Goal: Task Accomplishment & Management: Complete application form

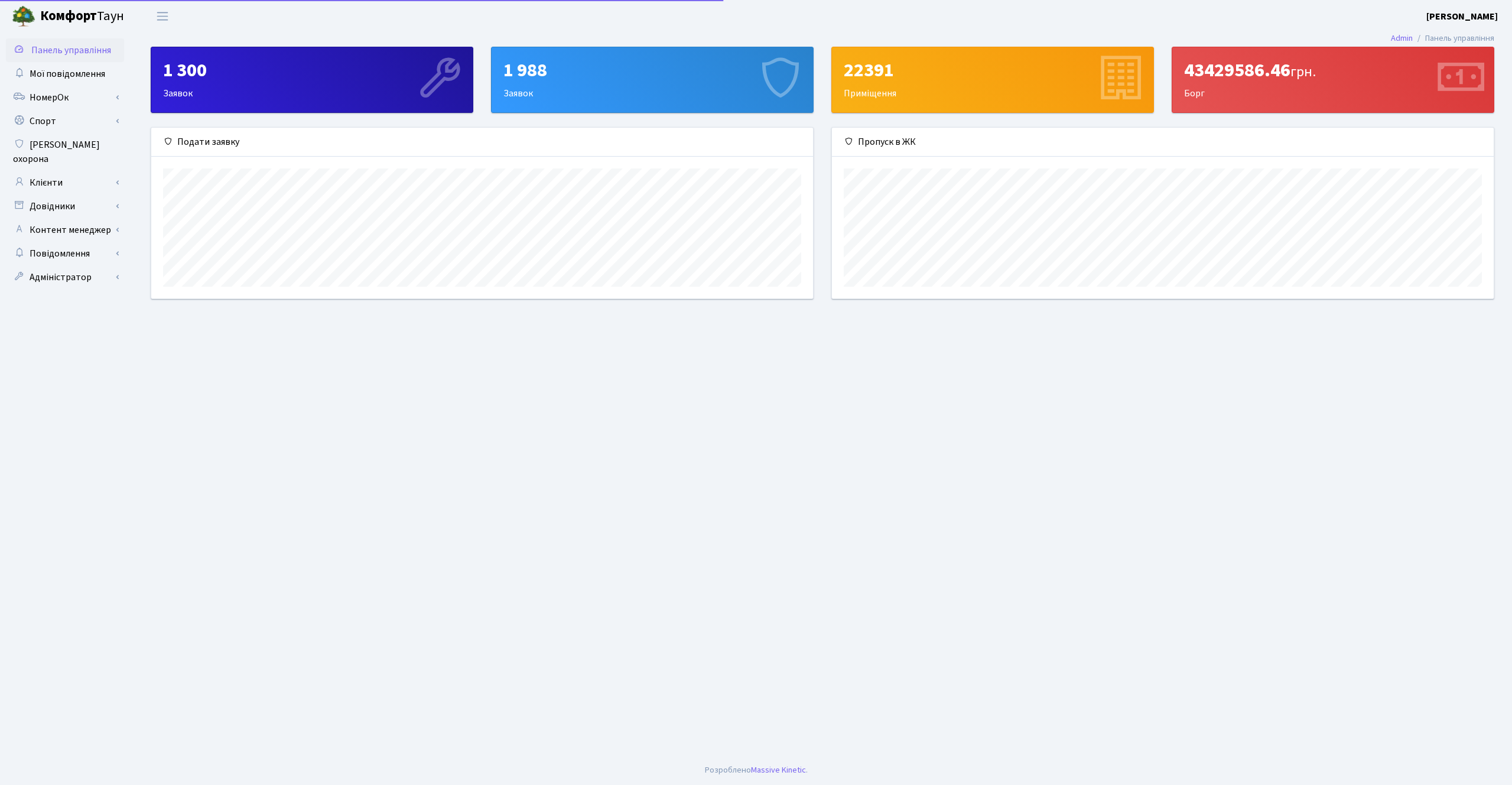
scroll to position [171, 661]
click at [77, 171] on link "Клієнти" at bounding box center [65, 183] width 119 height 24
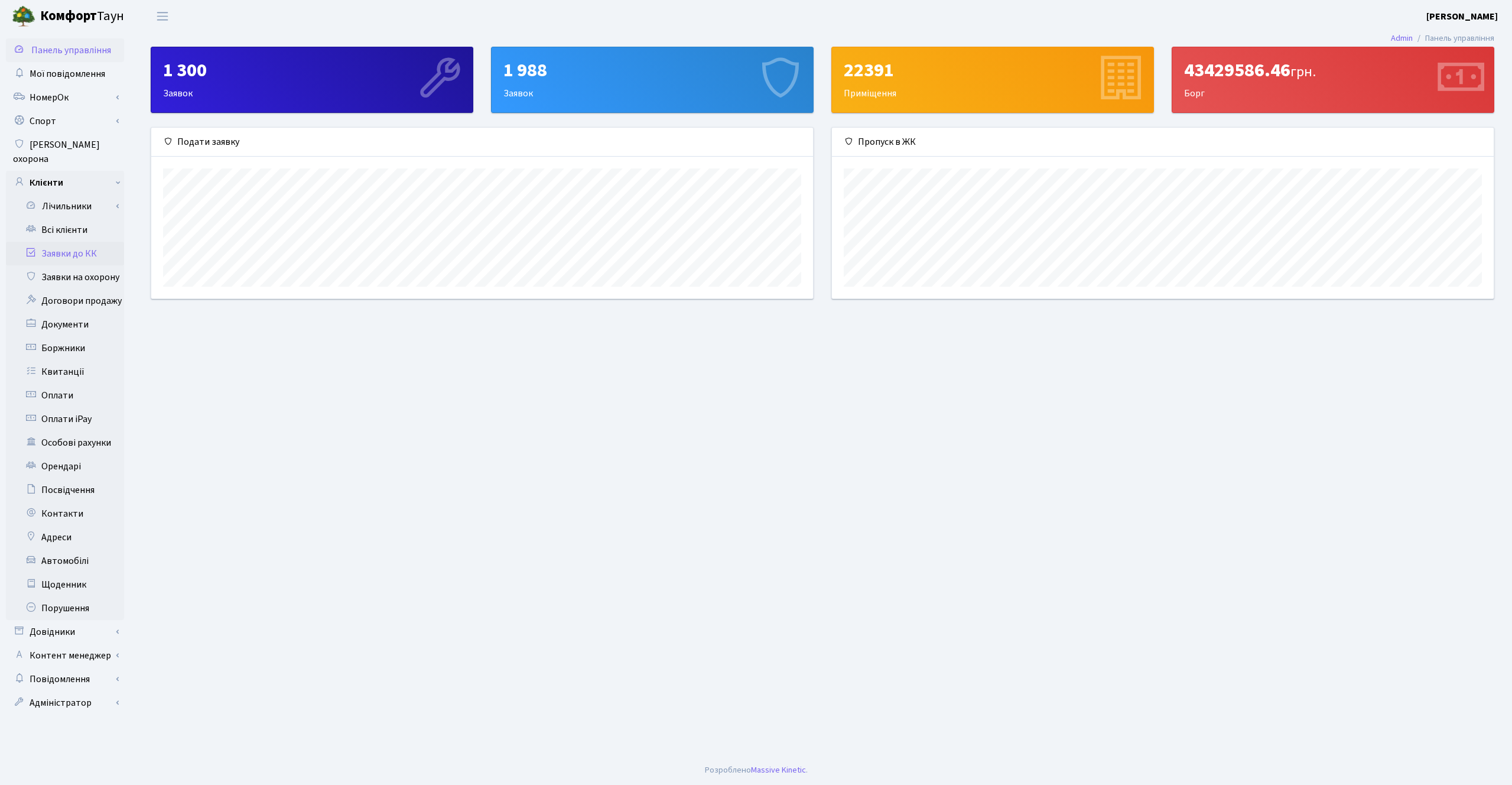
click at [75, 242] on link "Заявки до КК" at bounding box center [65, 253] width 119 height 24
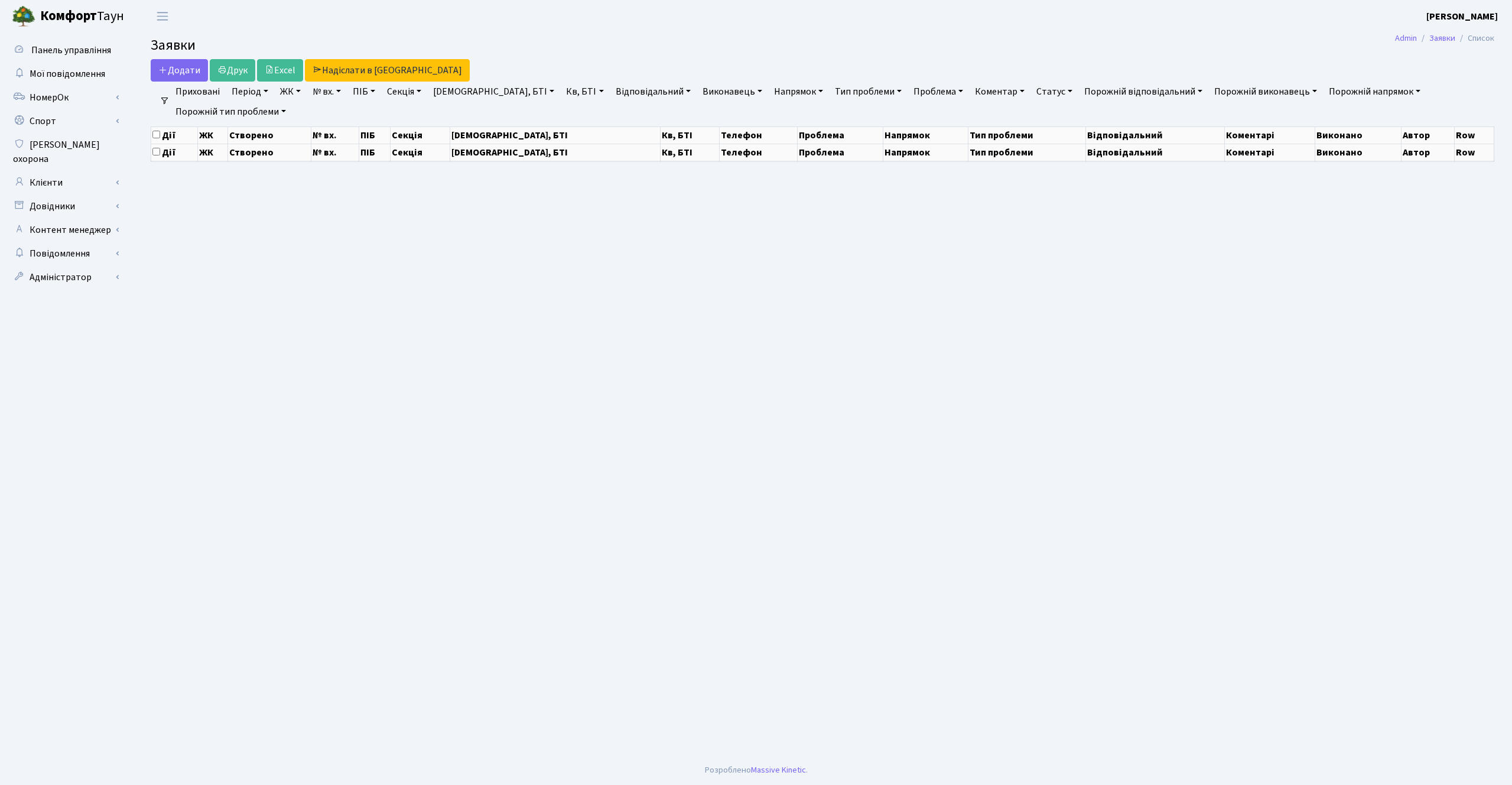
select select "25"
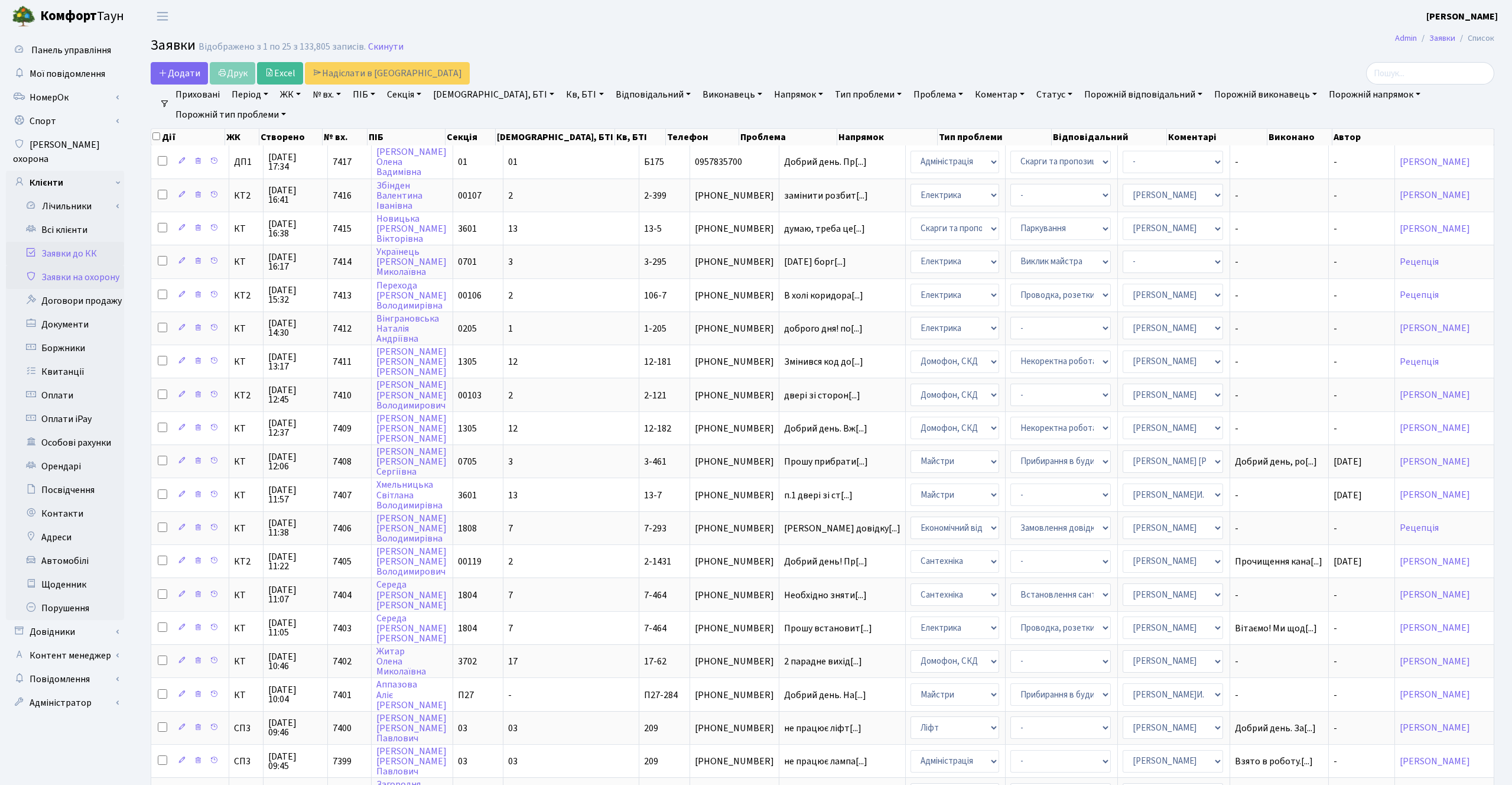
click at [79, 265] on link "Заявки на охорону" at bounding box center [65, 277] width 119 height 24
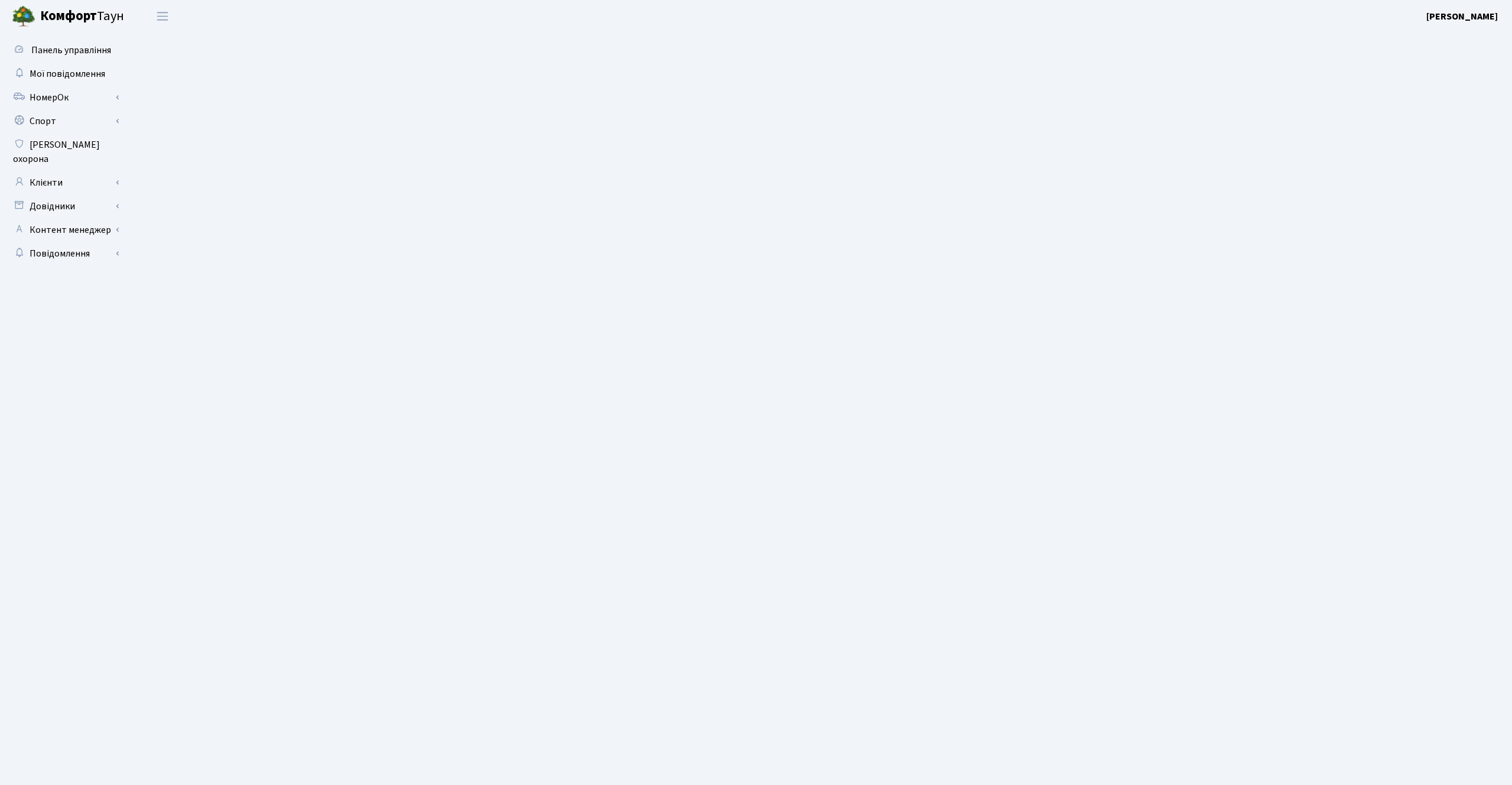
select select "25"
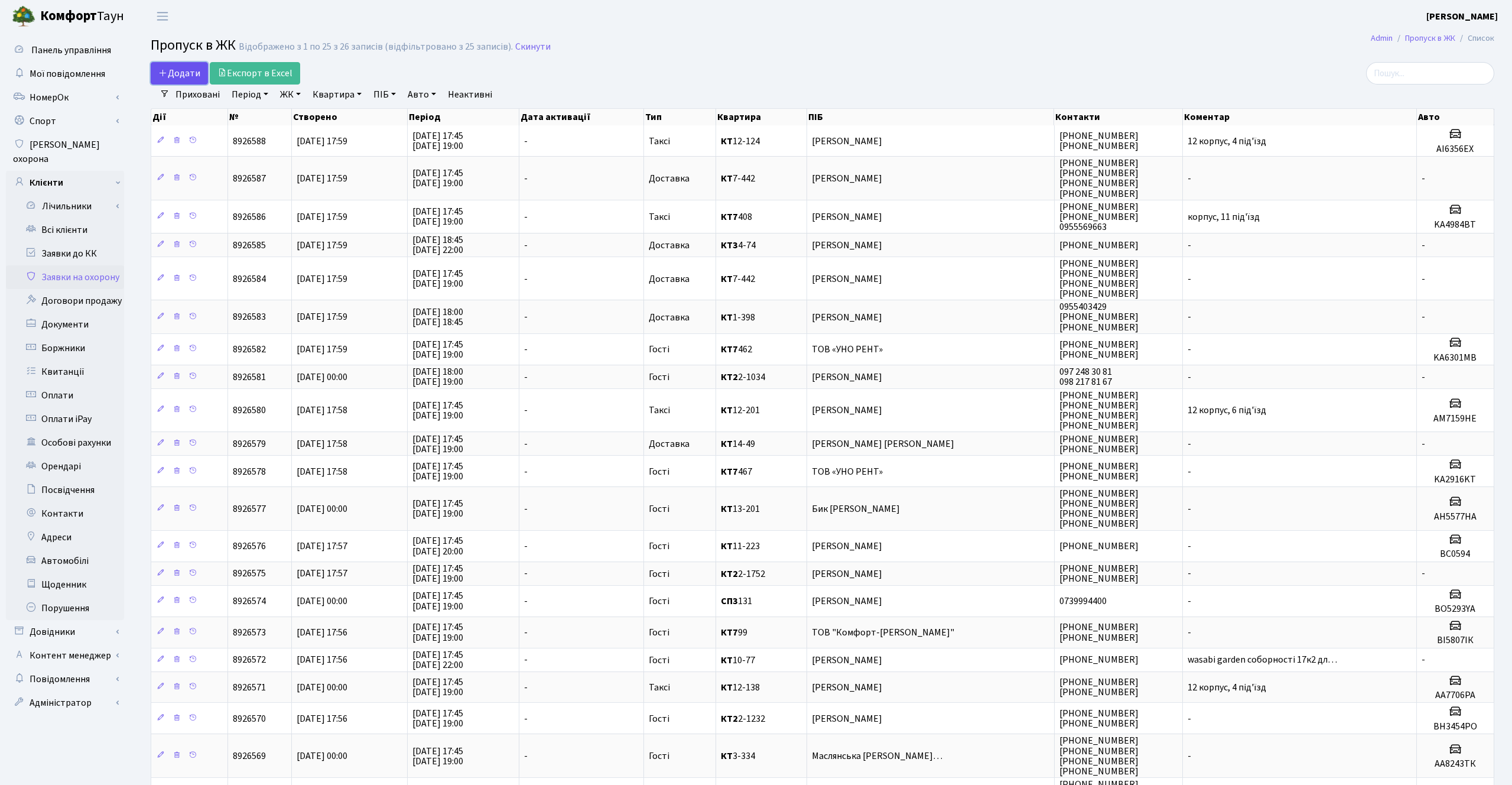
click at [181, 76] on span "Додати" at bounding box center [179, 73] width 42 height 13
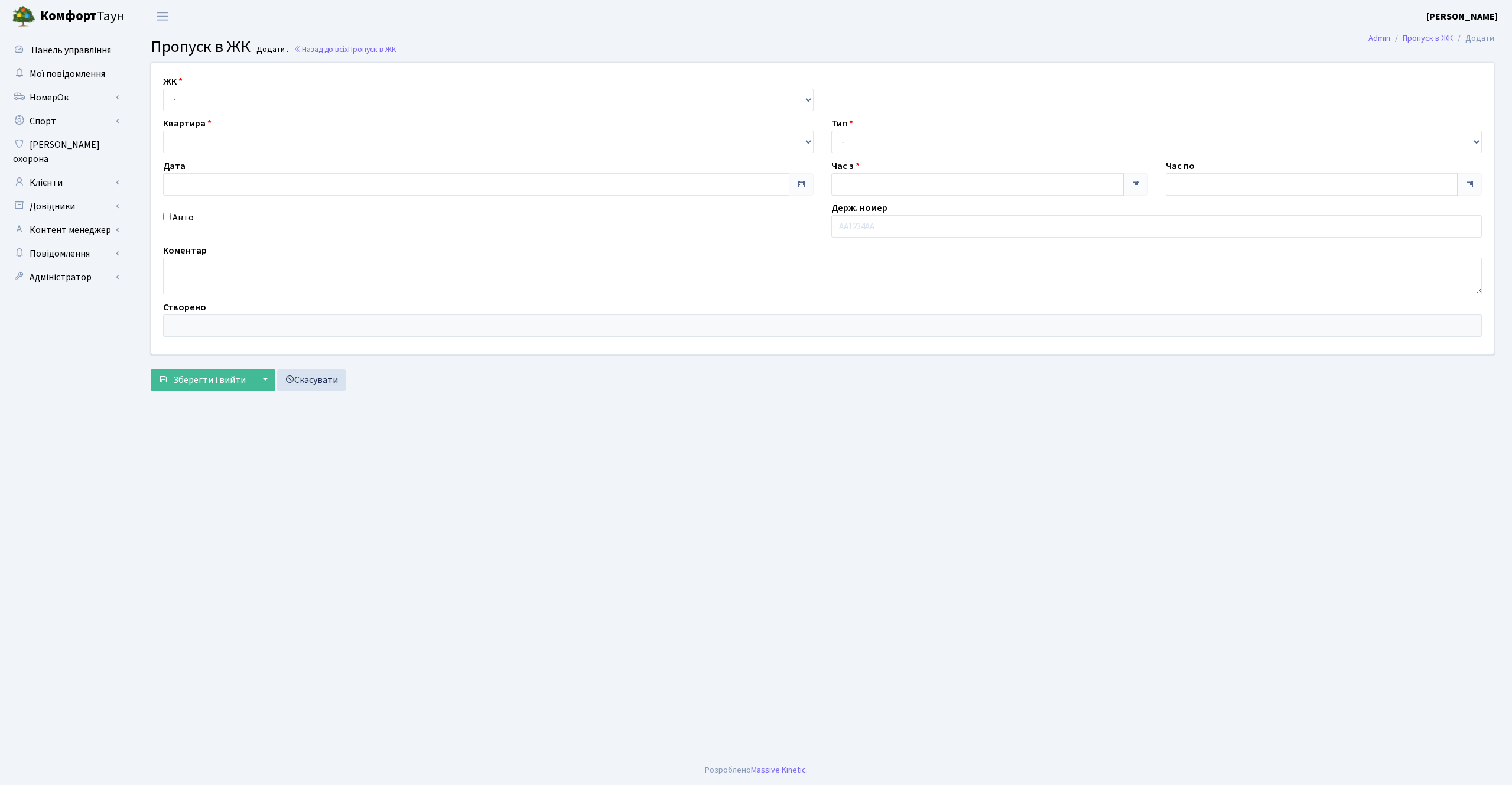
type input "28.08.2025"
type input "18:00"
type input "19:00"
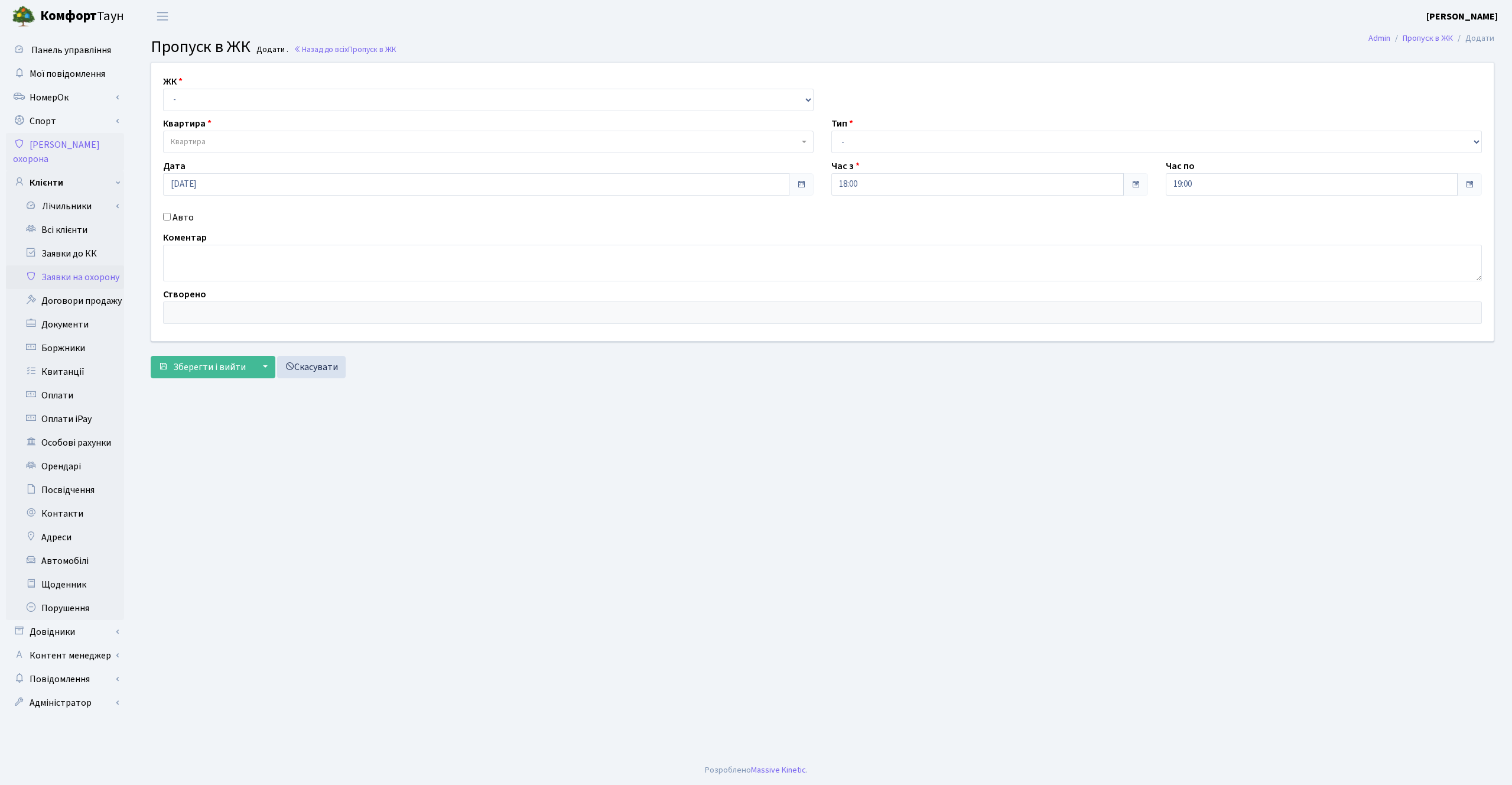
click at [61, 266] on link "Заявки на охорону" at bounding box center [65, 277] width 119 height 24
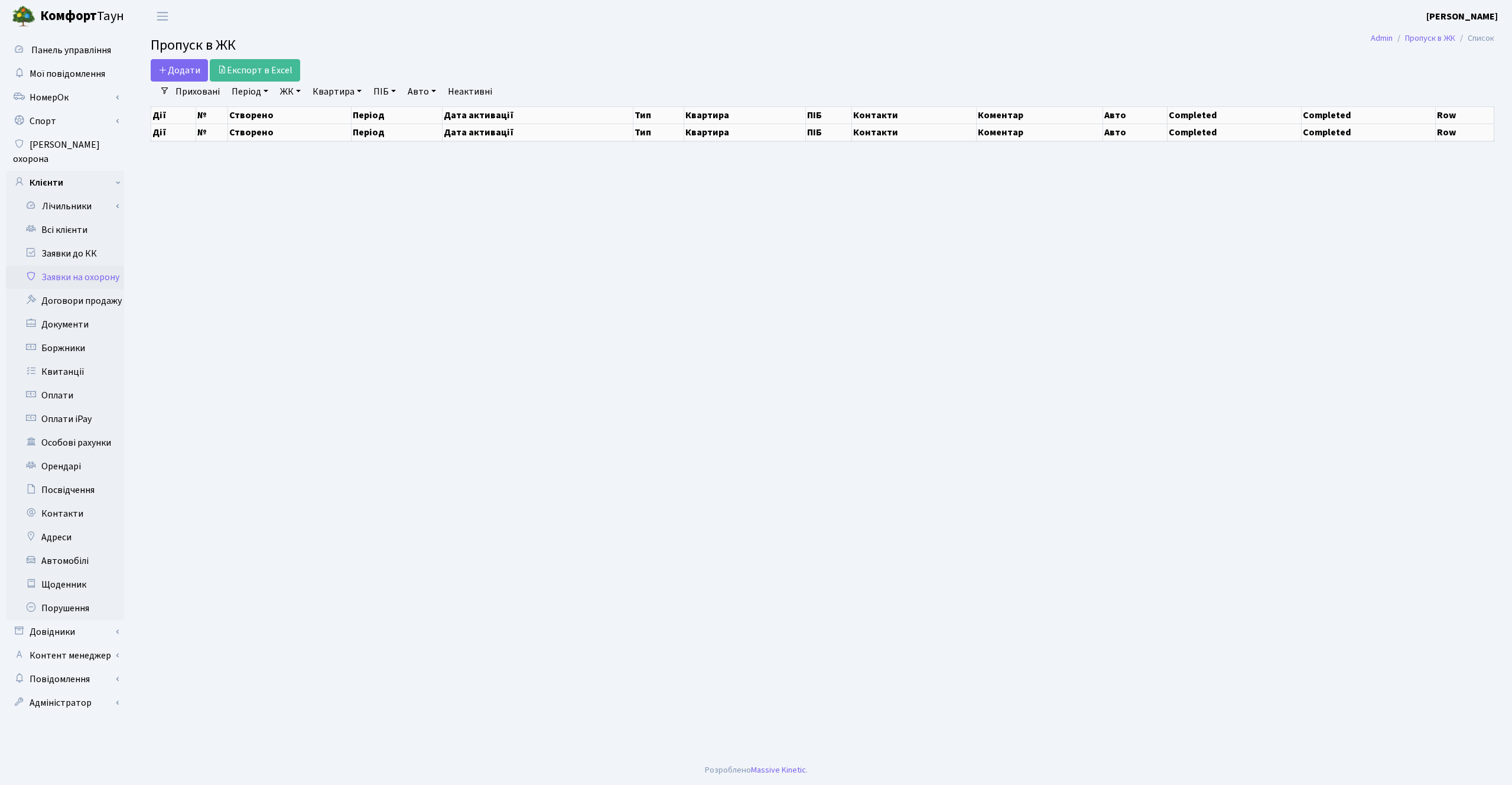
select select "25"
